Goal: Check status

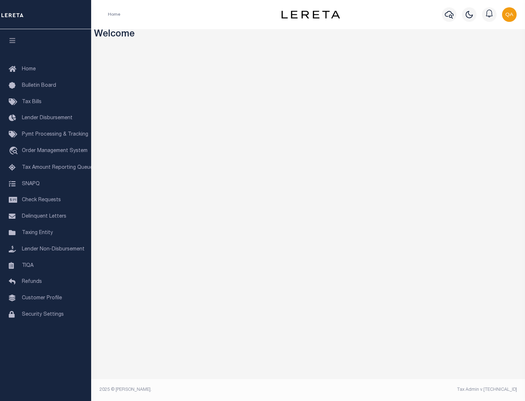
click at [46, 200] on span "Check Requests" at bounding box center [41, 200] width 39 height 5
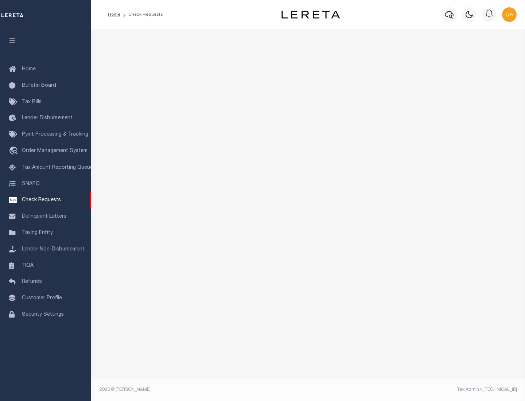
select select "50"
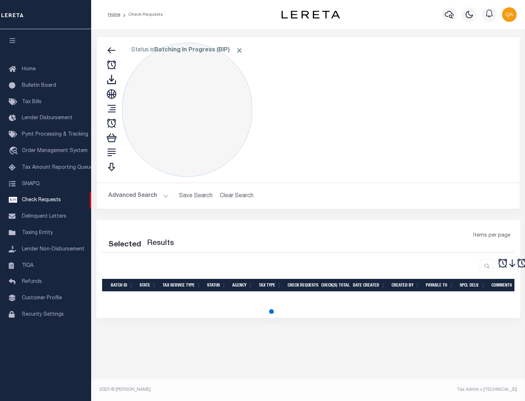
select select "50"
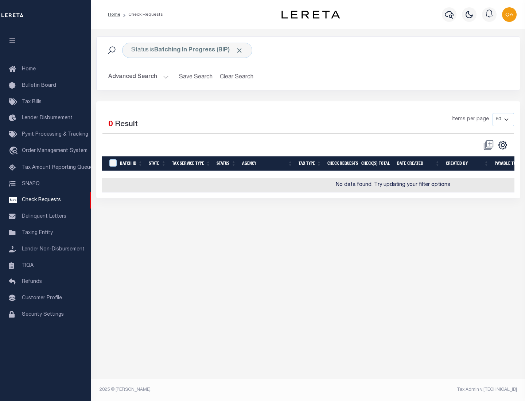
click at [240, 50] on span "Click to Remove" at bounding box center [239, 51] width 8 height 8
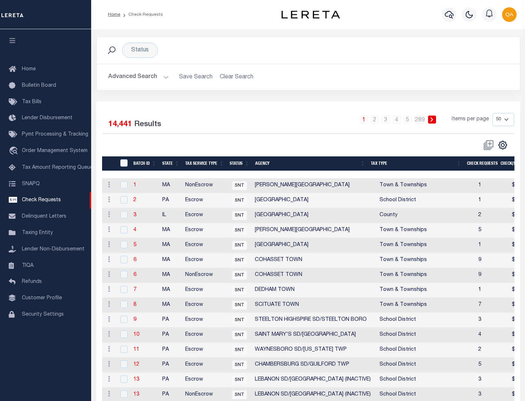
scroll to position [351, 0]
